Goal: Download file/media

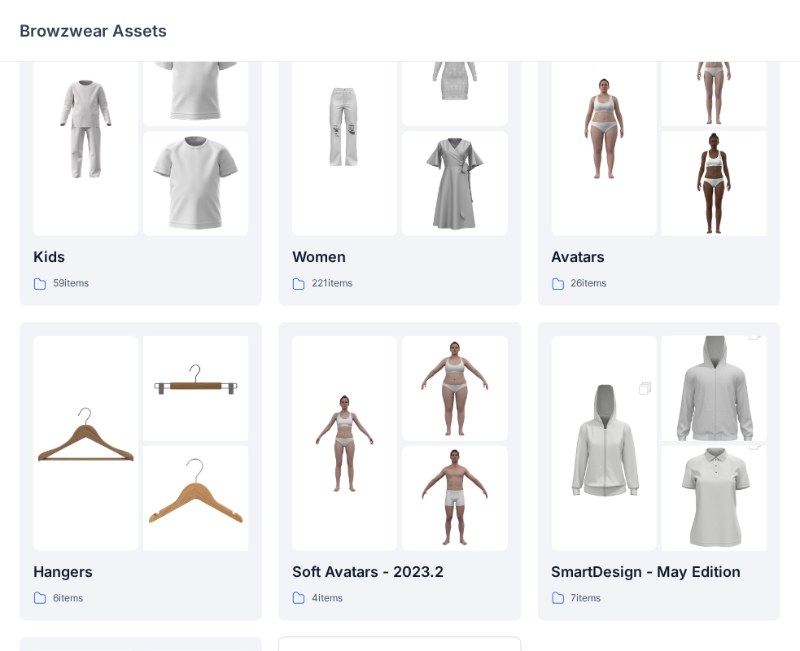
scroll to position [81, 0]
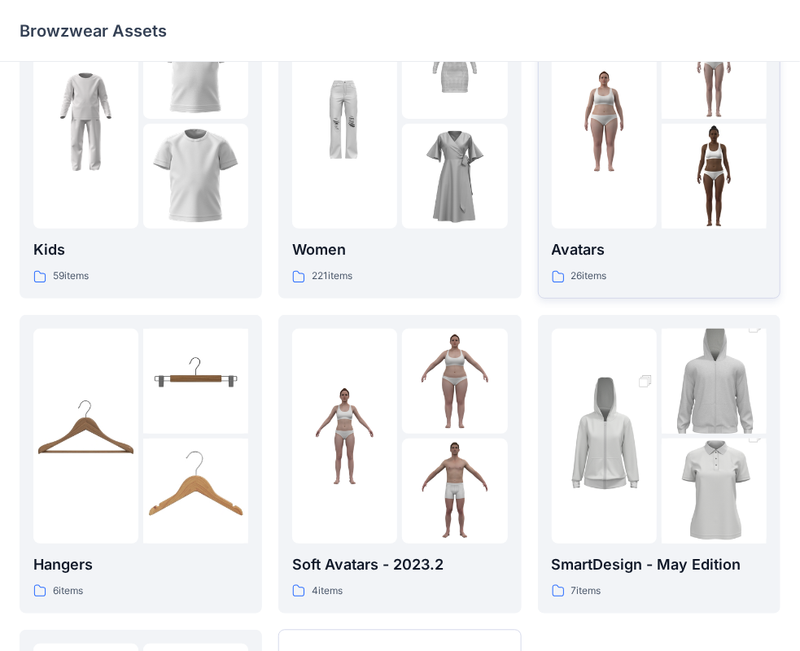
click at [573, 241] on p "Avatars" at bounding box center [659, 249] width 215 height 23
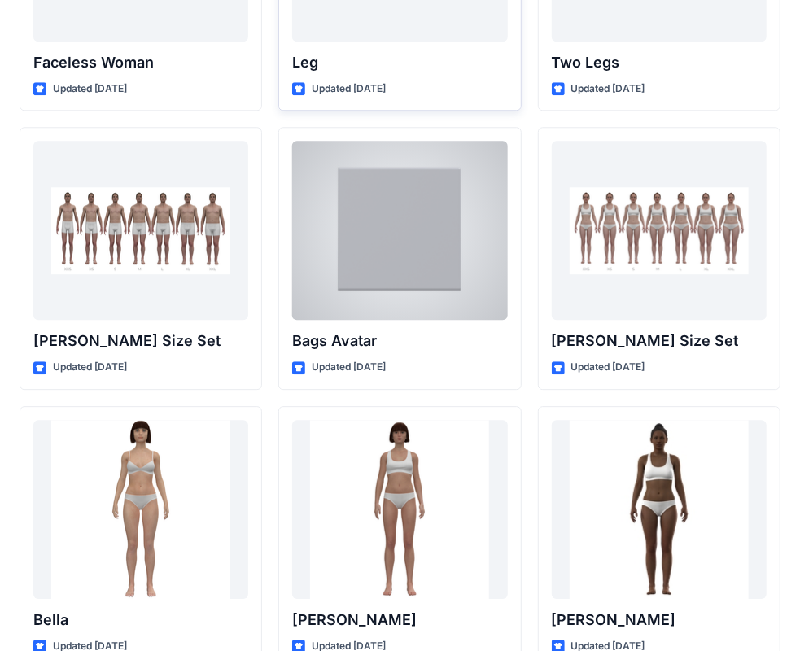
scroll to position [1627, 0]
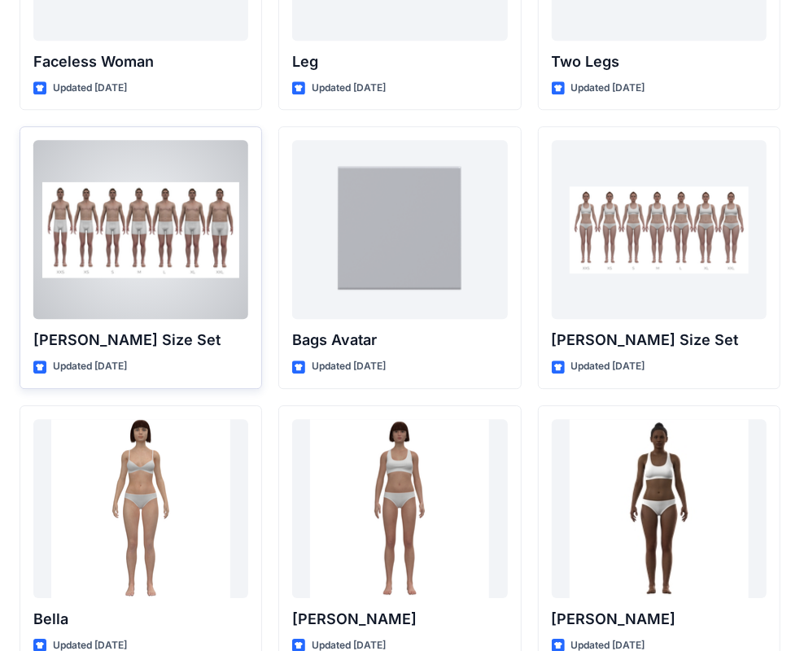
click at [185, 330] on p "[PERSON_NAME] Size Set" at bounding box center [140, 340] width 215 height 23
click at [97, 337] on p "[PERSON_NAME] Size Set" at bounding box center [140, 340] width 215 height 23
click at [127, 279] on div at bounding box center [140, 229] width 215 height 179
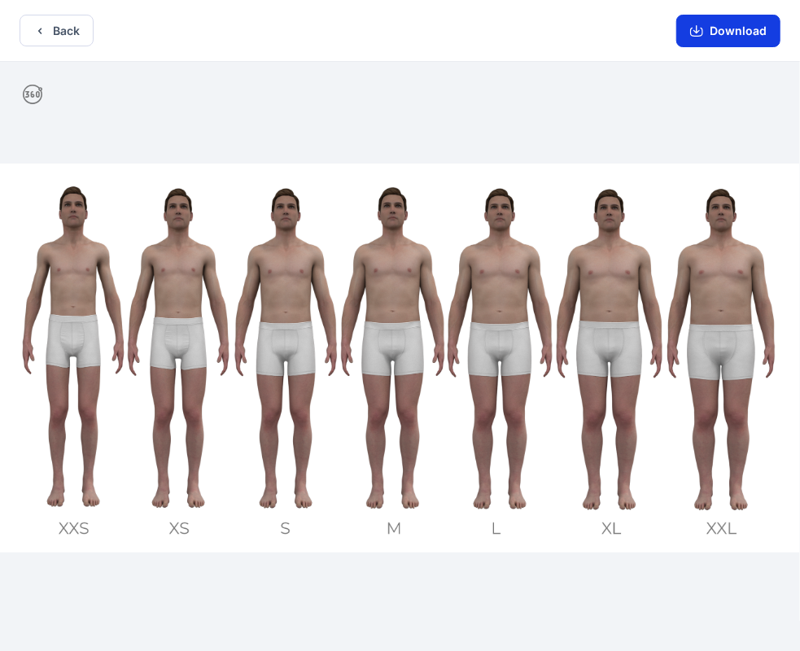
click at [721, 30] on button "Download" at bounding box center [728, 31] width 104 height 33
